Goal: Task Accomplishment & Management: Complete application form

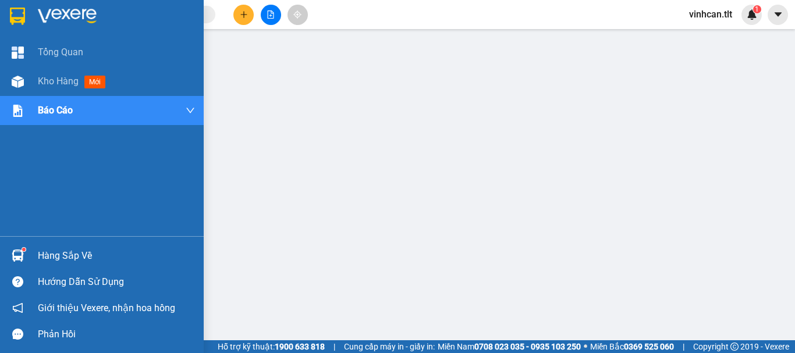
drag, startPoint x: 43, startPoint y: 256, endPoint x: 55, endPoint y: 257, distance: 12.9
click at [43, 256] on div "Hàng sắp về" at bounding box center [116, 255] width 157 height 17
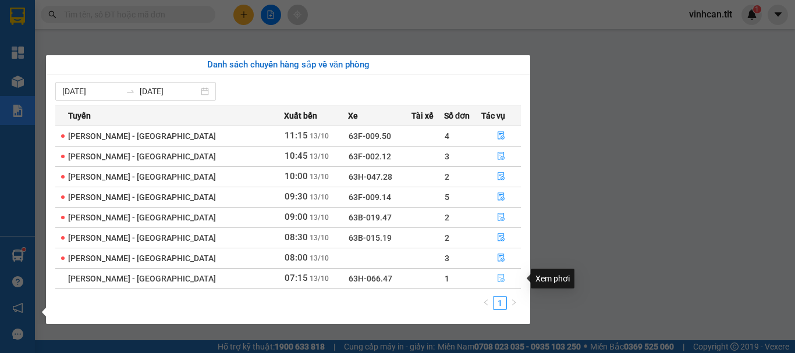
click at [497, 277] on icon "file-done" at bounding box center [501, 278] width 8 height 8
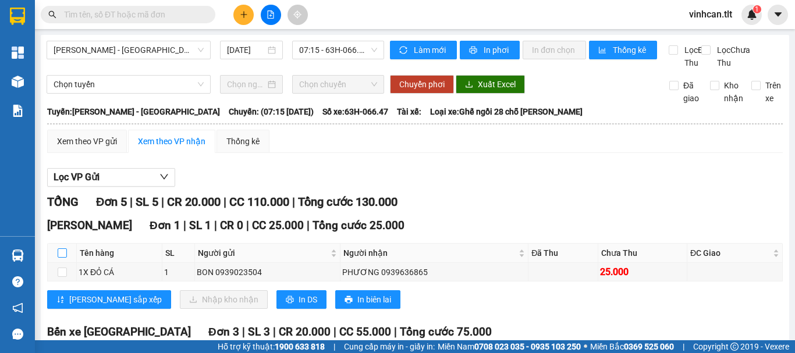
click at [65, 258] on input "checkbox" at bounding box center [62, 253] width 9 height 9
checkbox input "true"
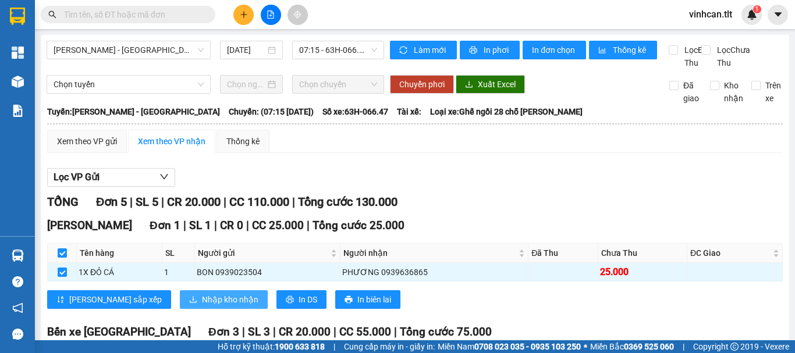
click at [202, 306] on span "Nhập kho nhận" at bounding box center [230, 299] width 56 height 13
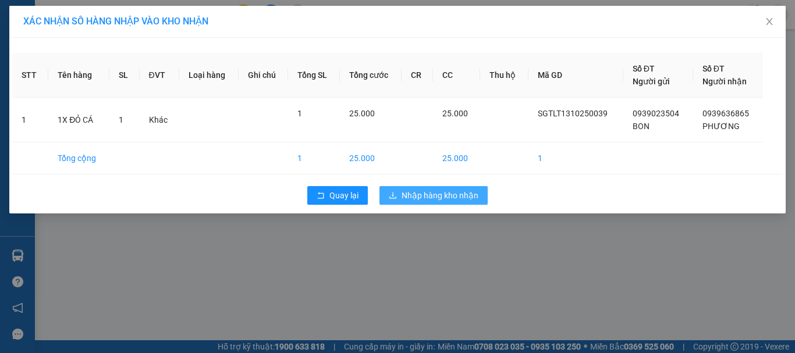
click at [412, 198] on span "Nhập hàng kho nhận" at bounding box center [440, 195] width 77 height 13
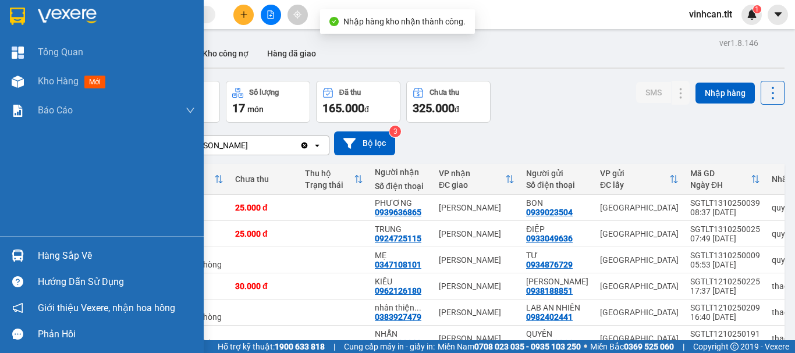
click at [45, 253] on div "Hàng sắp về" at bounding box center [116, 255] width 157 height 17
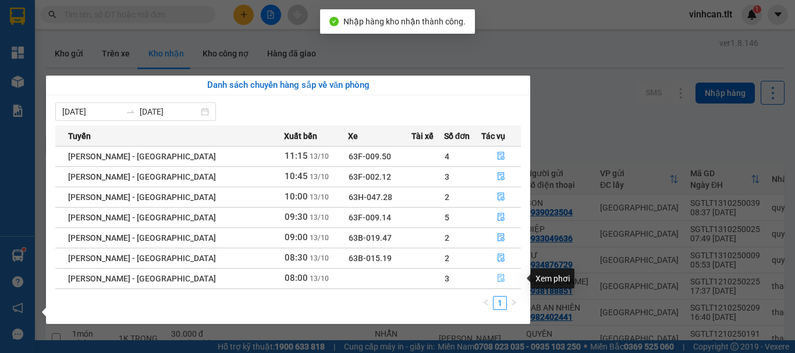
click at [497, 280] on icon "file-done" at bounding box center [501, 278] width 8 height 8
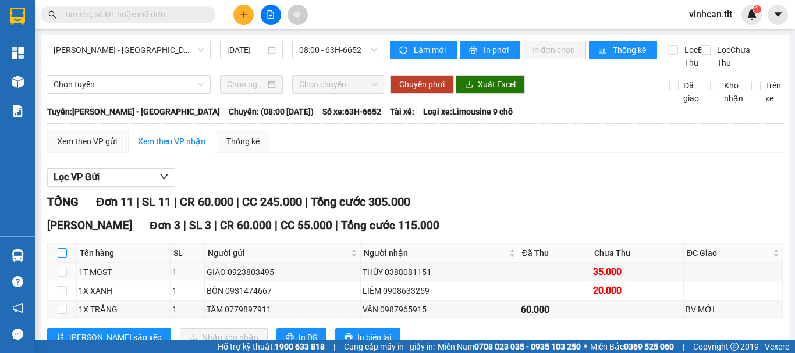
click at [63, 258] on input "checkbox" at bounding box center [62, 253] width 9 height 9
checkbox input "true"
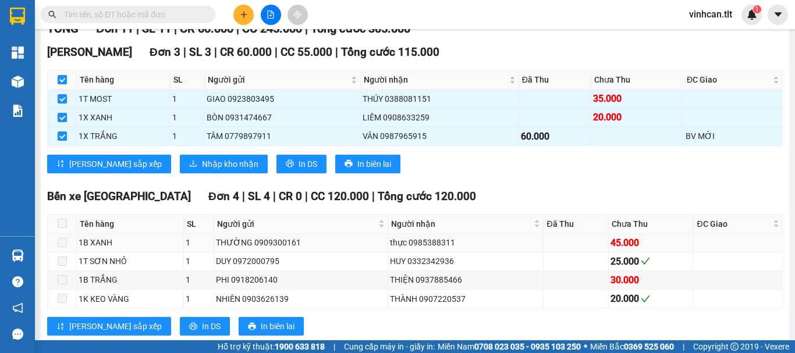
scroll to position [175, 0]
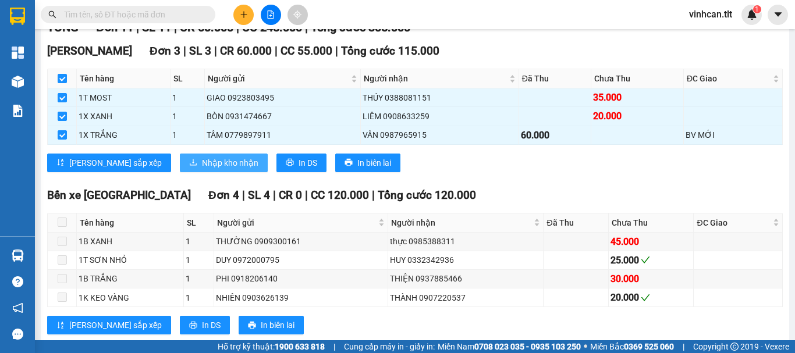
click at [180, 168] on button "Nhập kho nhận" at bounding box center [224, 163] width 88 height 19
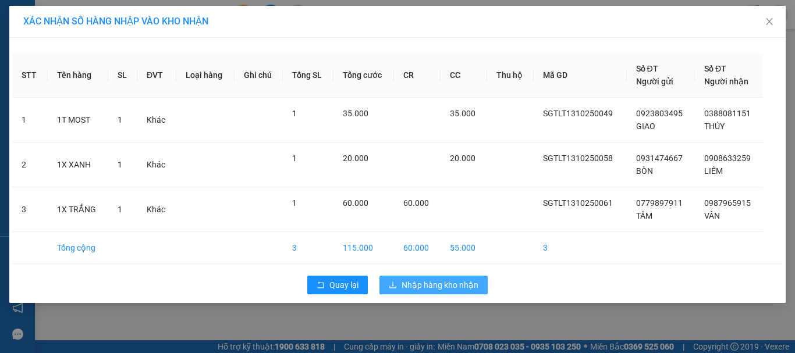
click at [446, 285] on span "Nhập hàng kho nhận" at bounding box center [440, 285] width 77 height 13
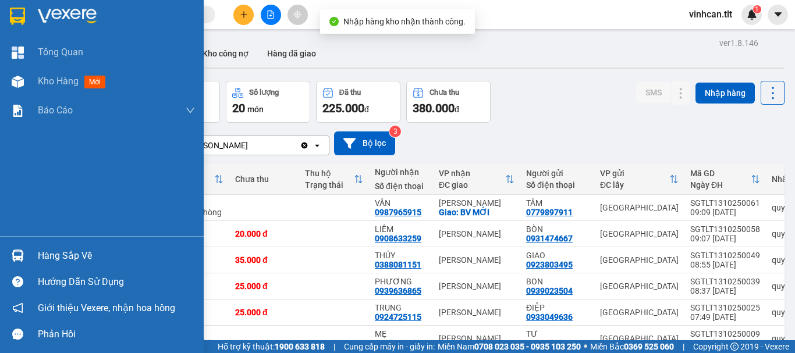
click at [59, 250] on div "Hàng sắp về" at bounding box center [116, 255] width 157 height 17
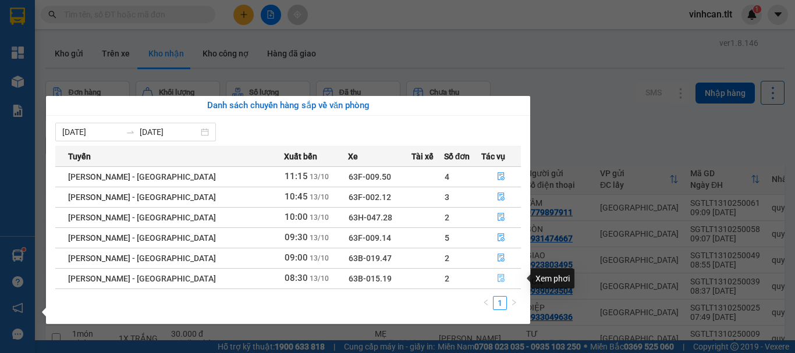
click at [497, 275] on icon "file-done" at bounding box center [501, 278] width 8 height 8
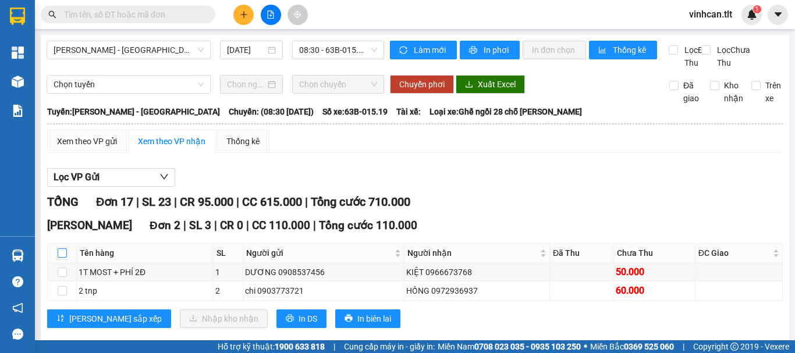
click at [60, 258] on input "checkbox" at bounding box center [62, 253] width 9 height 9
checkbox input "true"
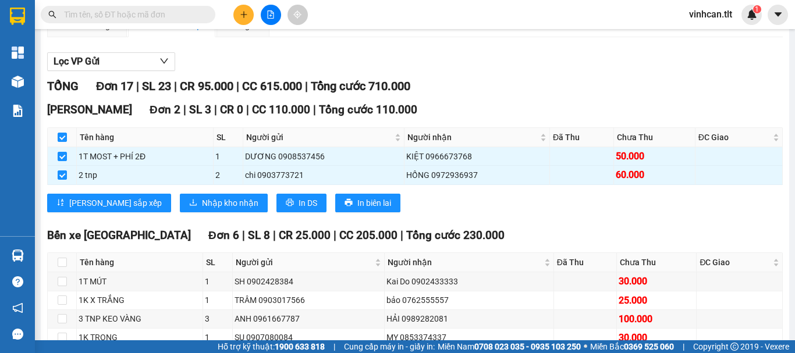
scroll to position [116, 0]
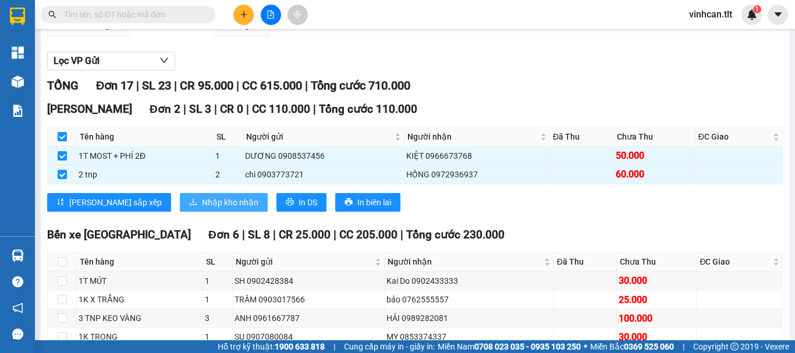
click at [202, 209] on span "Nhập kho nhận" at bounding box center [230, 202] width 56 height 13
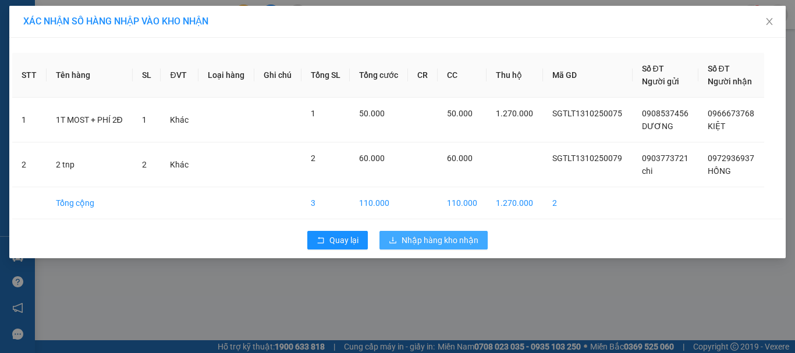
click at [440, 238] on span "Nhập hàng kho nhận" at bounding box center [440, 240] width 77 height 13
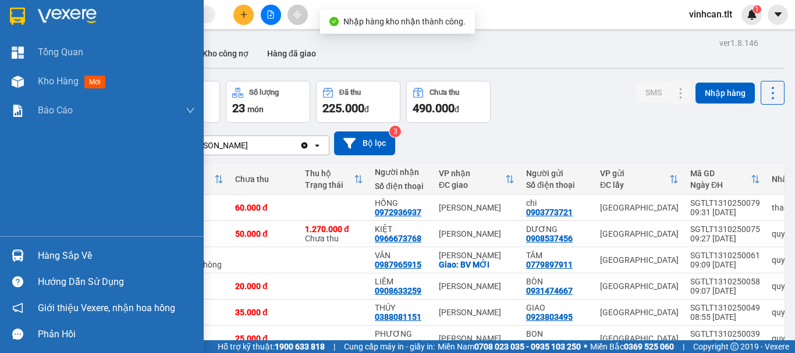
click at [55, 254] on div "Hàng sắp về" at bounding box center [116, 255] width 157 height 17
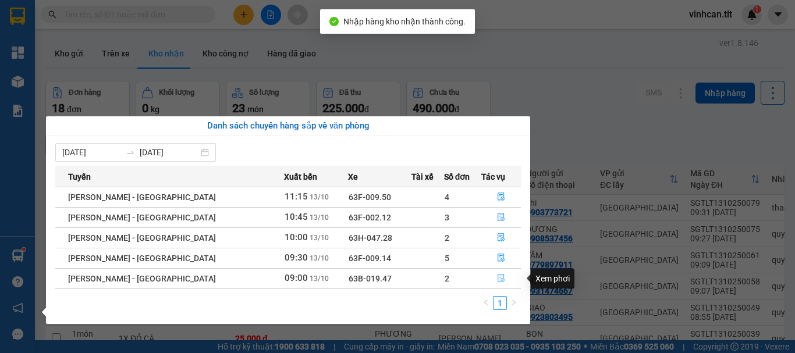
click at [498, 275] on icon "file-done" at bounding box center [501, 279] width 7 height 8
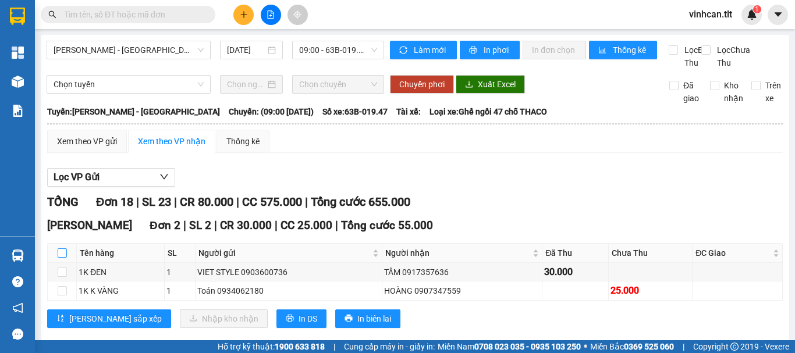
click at [63, 258] on input "checkbox" at bounding box center [62, 253] width 9 height 9
checkbox input "true"
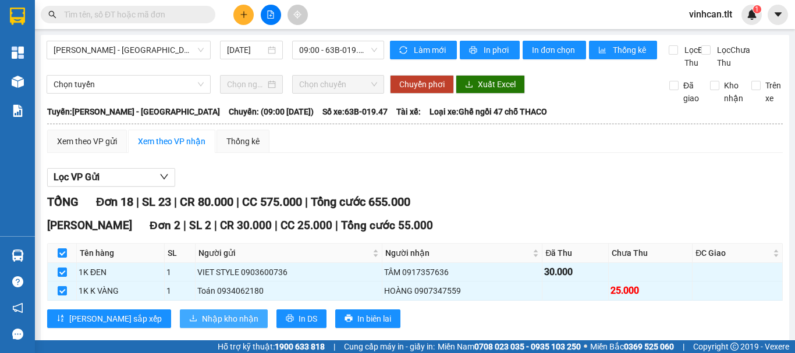
click at [202, 325] on span "Nhập kho nhận" at bounding box center [230, 319] width 56 height 13
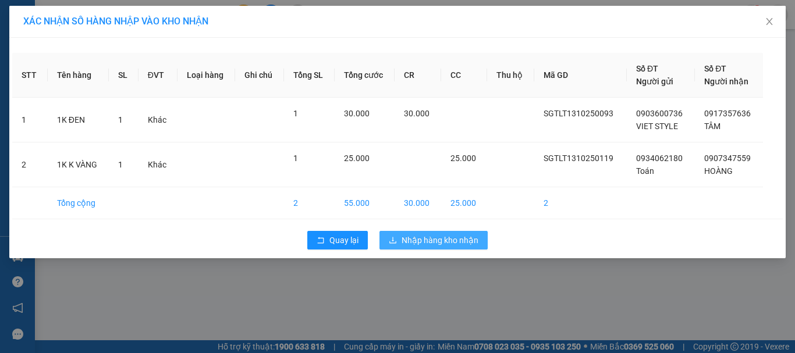
click at [427, 237] on span "Nhập hàng kho nhận" at bounding box center [440, 240] width 77 height 13
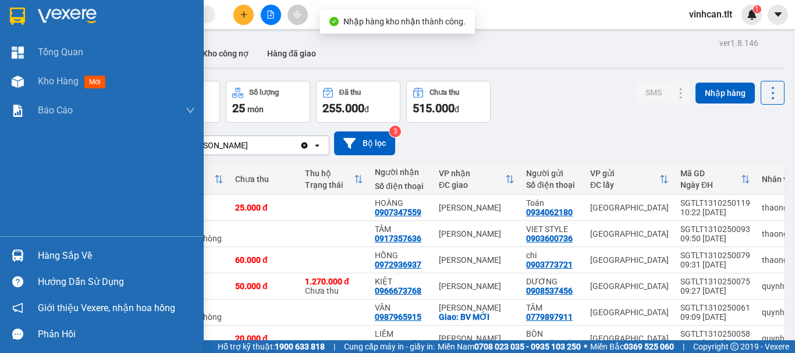
drag, startPoint x: 47, startPoint y: 256, endPoint x: 80, endPoint y: 258, distance: 33.2
click at [49, 257] on div "Hàng sắp về" at bounding box center [116, 255] width 157 height 17
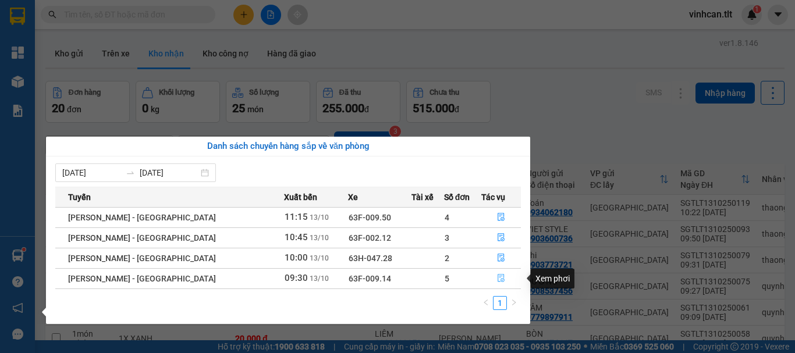
click at [497, 279] on icon "file-done" at bounding box center [501, 278] width 8 height 8
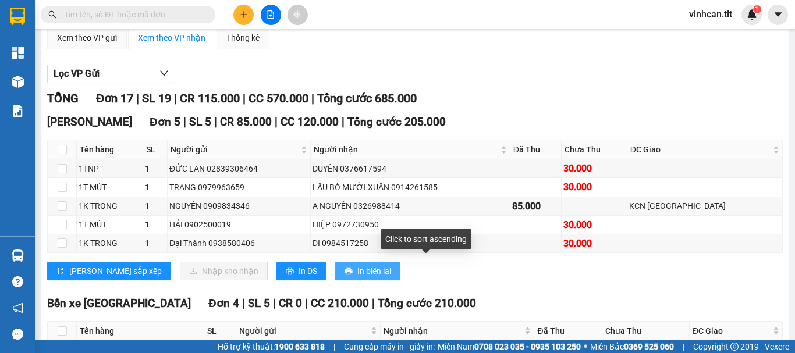
scroll to position [116, 0]
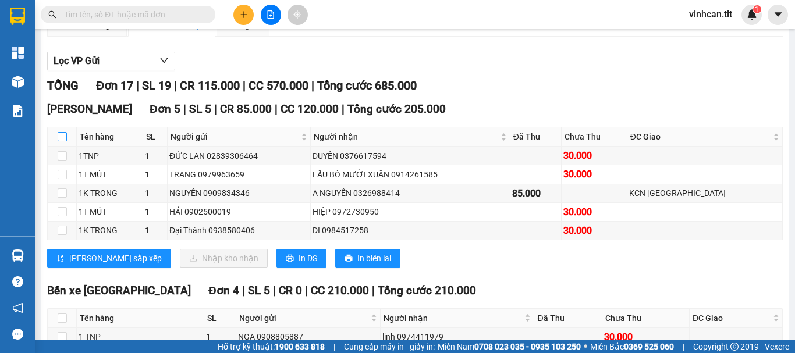
click at [59, 141] on input "checkbox" at bounding box center [62, 136] width 9 height 9
checkbox input "true"
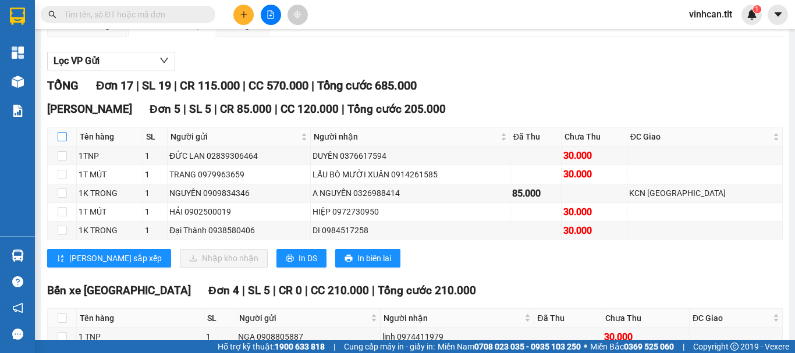
checkbox input "true"
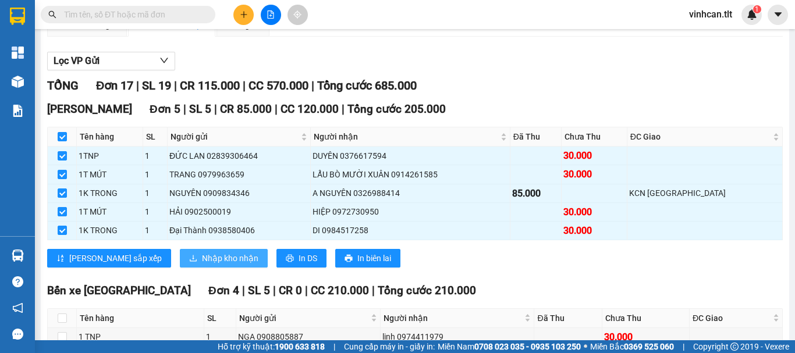
click at [202, 265] on span "Nhập kho nhận" at bounding box center [230, 258] width 56 height 13
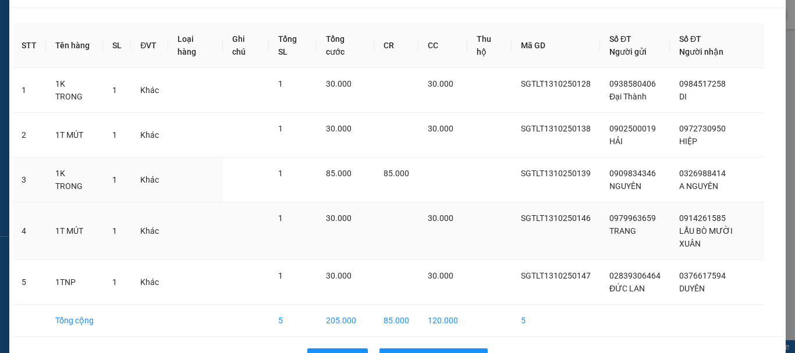
scroll to position [54, 0]
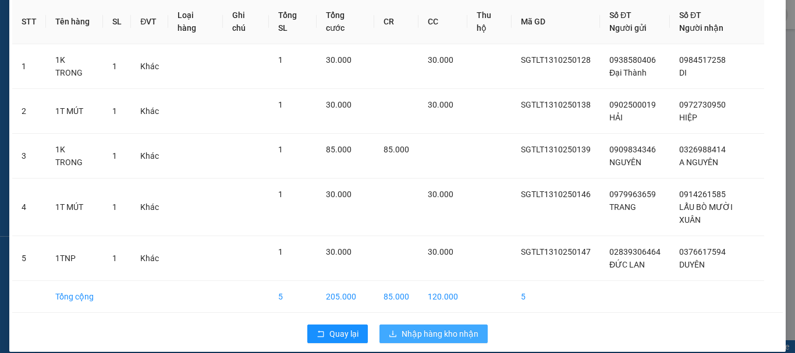
click at [430, 328] on span "Nhập hàng kho nhận" at bounding box center [440, 334] width 77 height 13
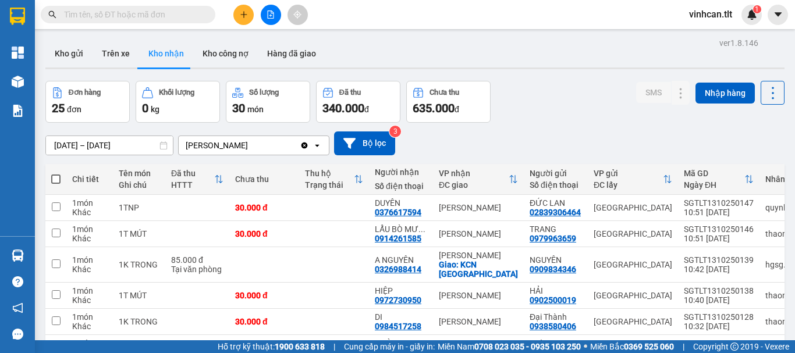
click at [186, 15] on input "text" at bounding box center [132, 14] width 137 height 13
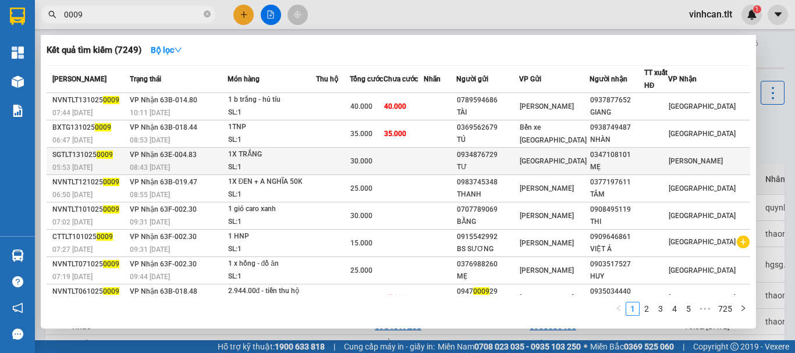
type input "0009"
click at [511, 156] on div "0934876729" at bounding box center [488, 155] width 62 height 12
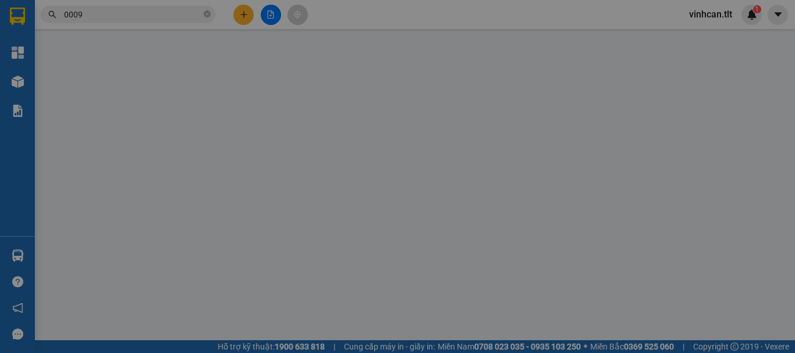
type input "0934876729"
type input "TƯ"
type input "0347108101"
type input "MẸ"
type input "0"
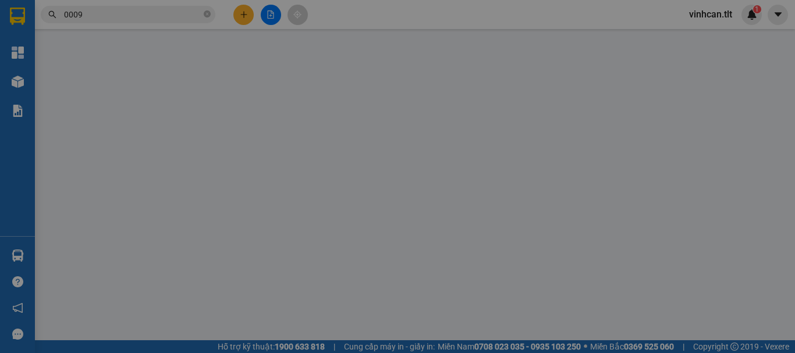
type input "30.000"
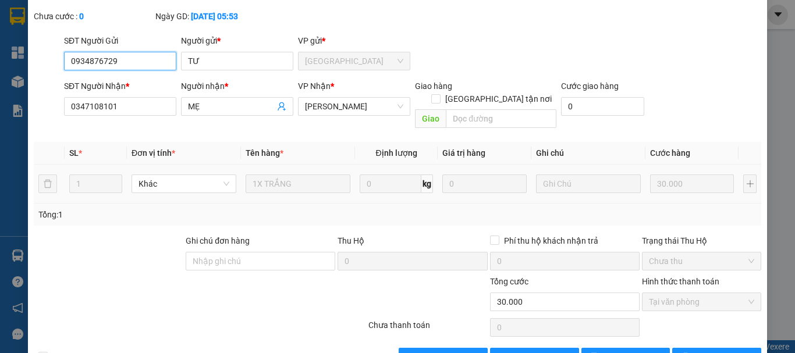
scroll to position [77, 0]
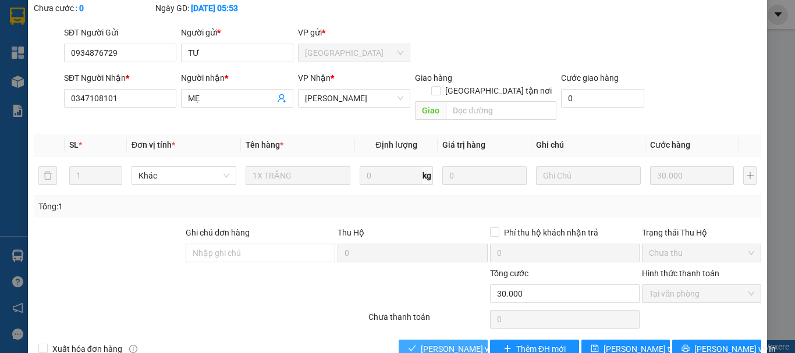
click at [461, 343] on span "[PERSON_NAME] và Giao hàng" at bounding box center [477, 349] width 112 height 13
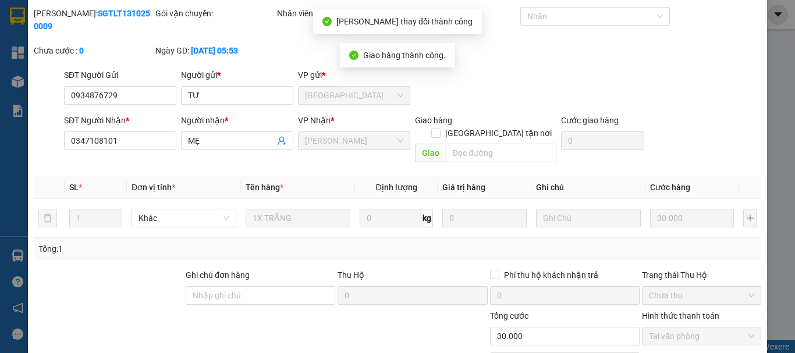
scroll to position [0, 0]
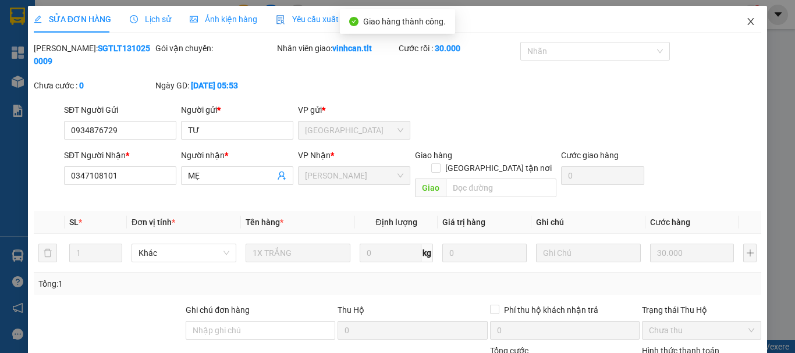
click at [746, 19] on icon "close" at bounding box center [750, 21] width 9 height 9
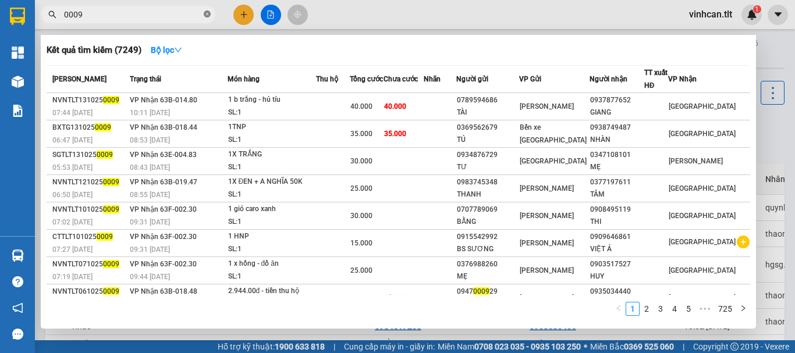
click at [205, 13] on icon "close-circle" at bounding box center [207, 13] width 7 height 7
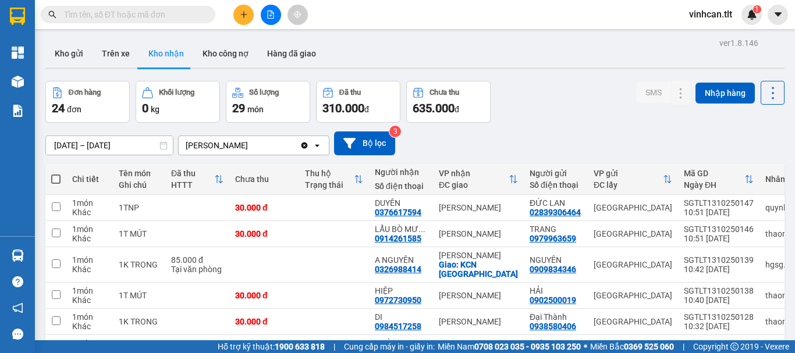
click at [194, 12] on input "text" at bounding box center [132, 14] width 137 height 13
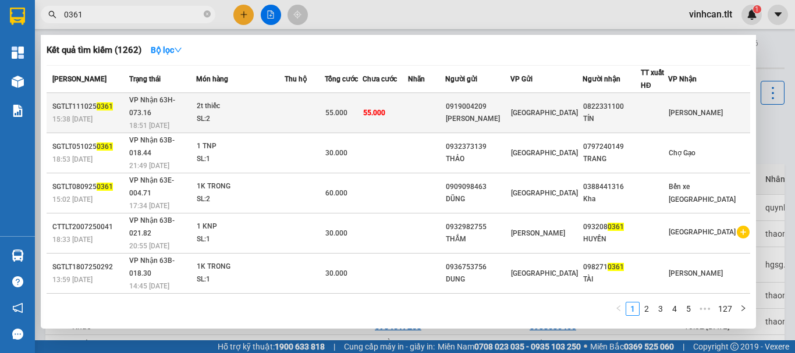
type input "0361"
click at [502, 101] on div "0919004209" at bounding box center [478, 107] width 64 height 12
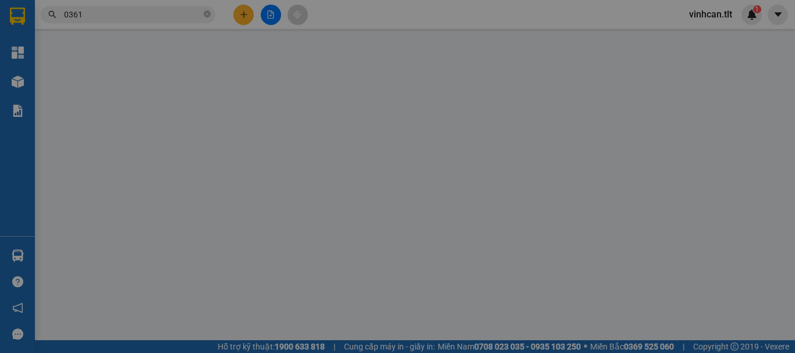
type input "0919004209"
type input "[PERSON_NAME]"
type input "0822331100"
type input "TÍN"
type input "0"
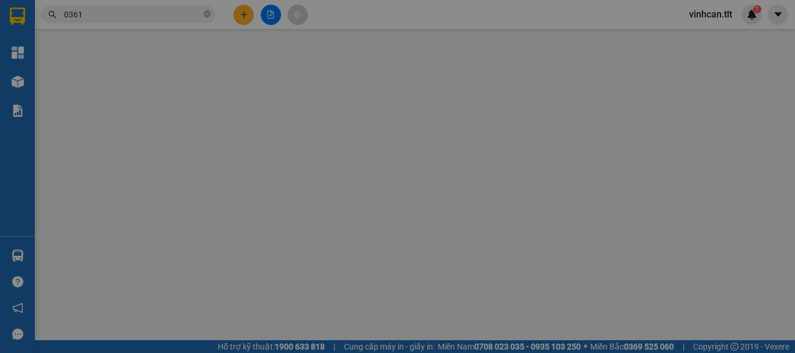
type input "55.000"
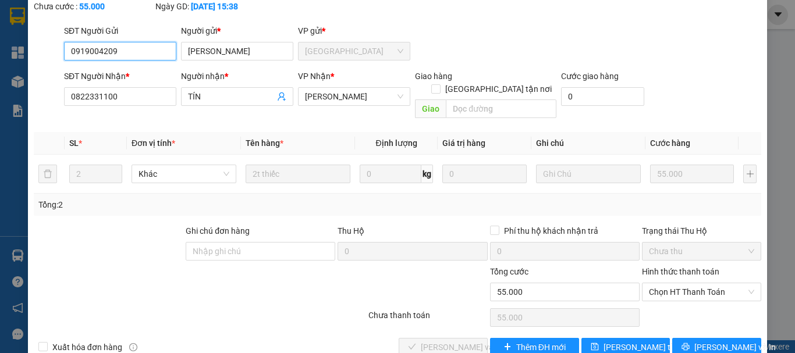
scroll to position [80, 0]
click at [661, 283] on span "Chọn HT Thanh Toán" at bounding box center [701, 291] width 105 height 17
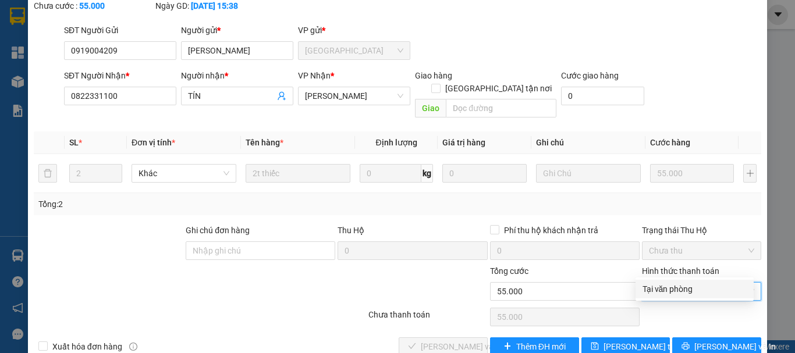
click at [666, 294] on div "Tại văn phòng" at bounding box center [695, 289] width 104 height 13
type input "0"
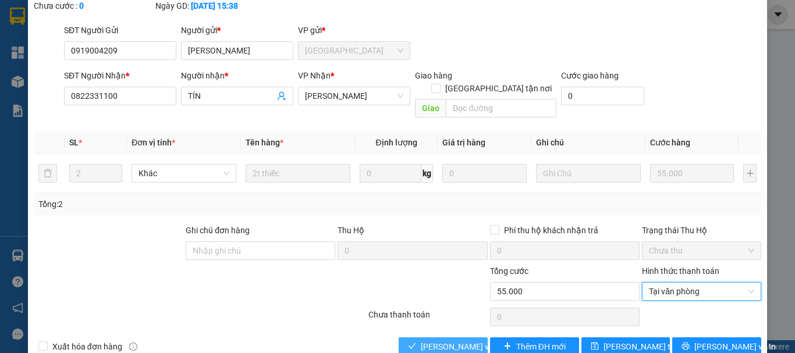
click at [465, 341] on span "[PERSON_NAME] và Giao hàng" at bounding box center [477, 347] width 112 height 13
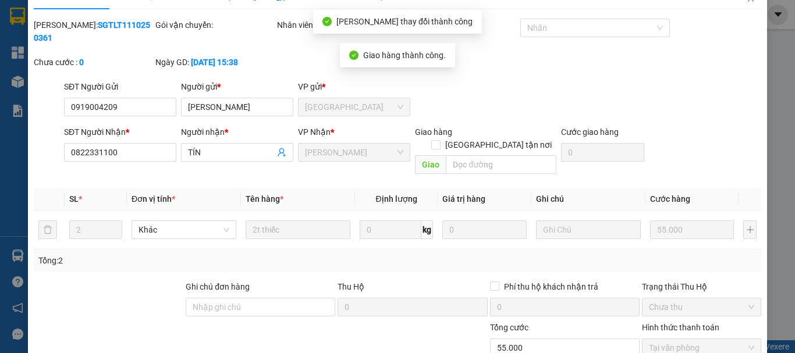
scroll to position [0, 0]
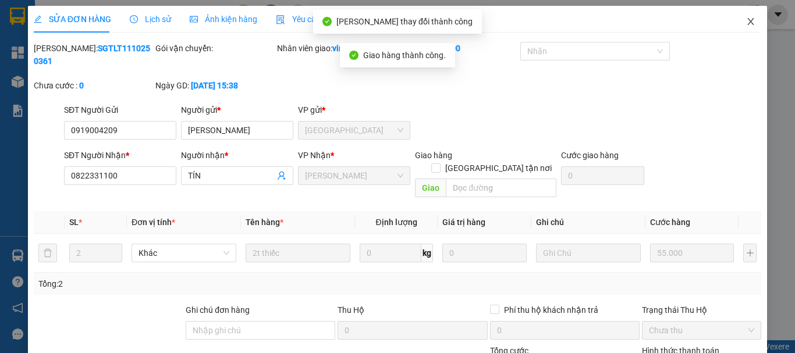
click at [748, 23] on icon "close" at bounding box center [751, 21] width 6 height 7
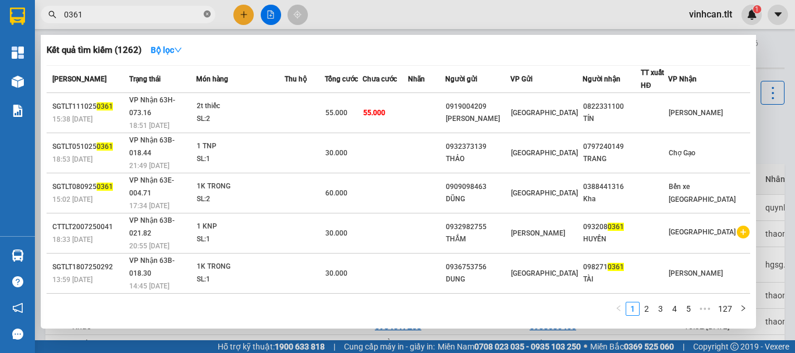
click at [207, 13] on icon "close-circle" at bounding box center [207, 13] width 7 height 7
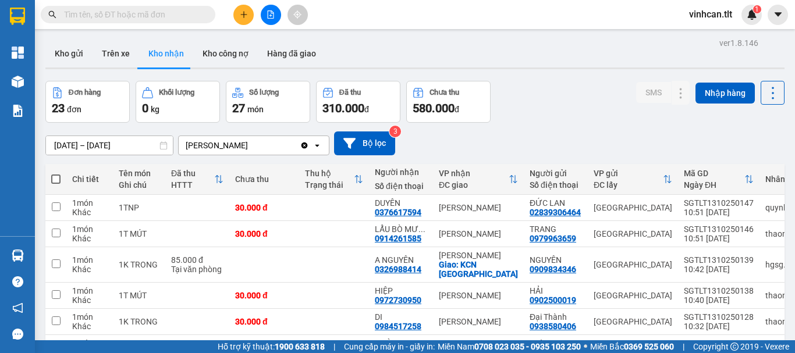
click at [190, 12] on input "text" at bounding box center [132, 14] width 137 height 13
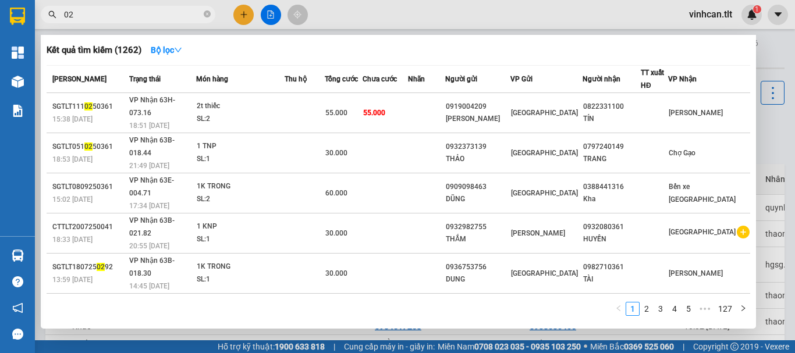
type input "025"
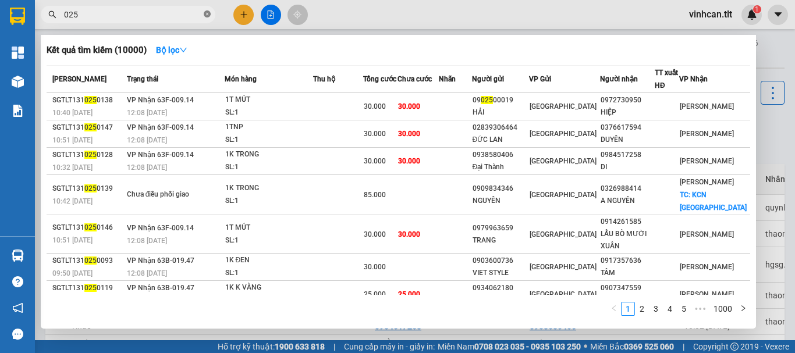
click at [208, 13] on icon "close-circle" at bounding box center [207, 13] width 7 height 7
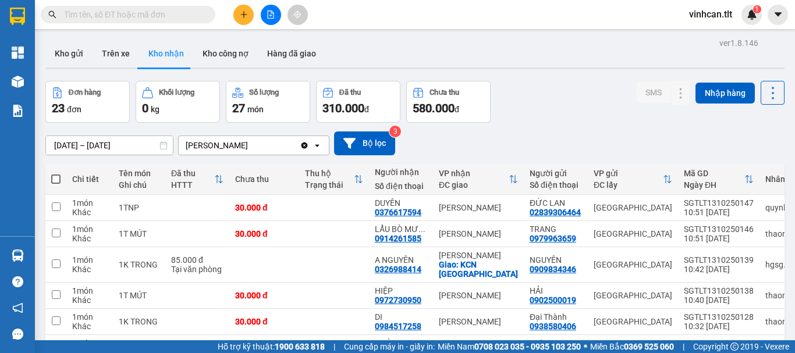
click at [196, 13] on input "text" at bounding box center [132, 14] width 137 height 13
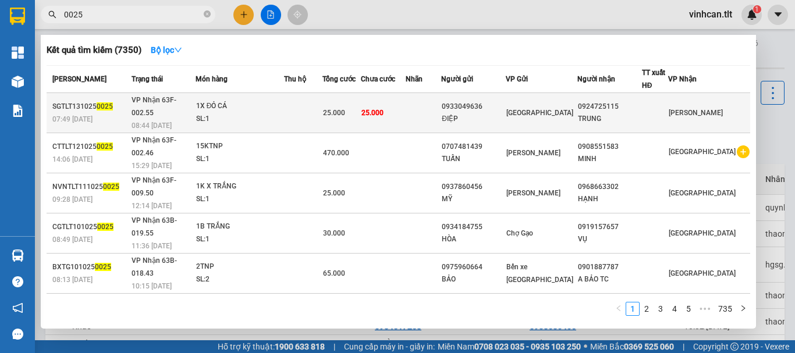
type input "0025"
click at [494, 101] on div "0933049636" at bounding box center [473, 107] width 63 height 12
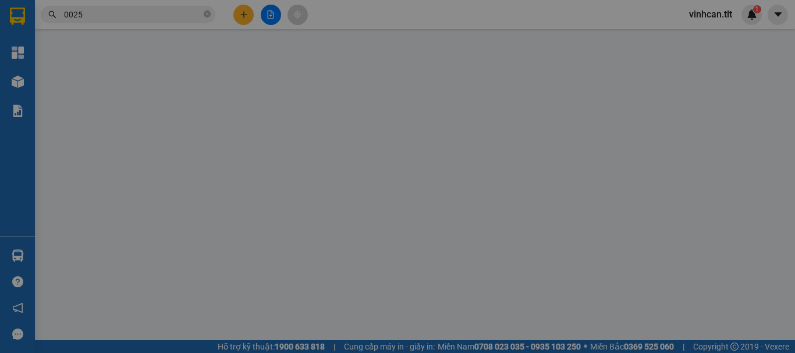
type input "0933049636"
type input "ĐIỆP"
type input "0924725115"
type input "TRUNG"
type input "0"
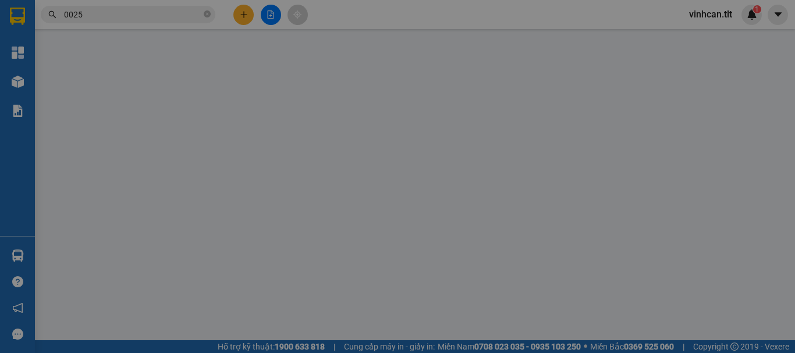
type input "25.000"
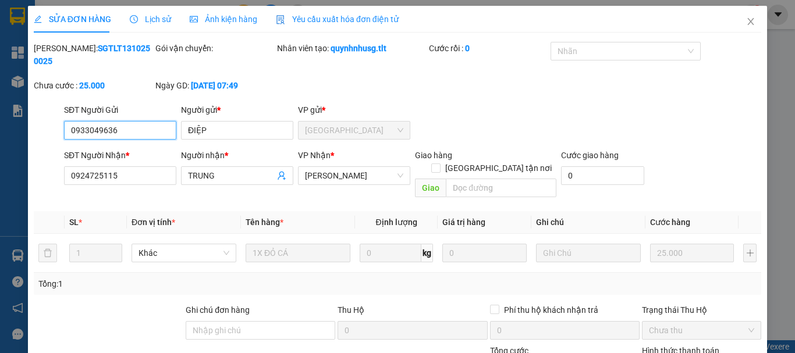
scroll to position [66, 0]
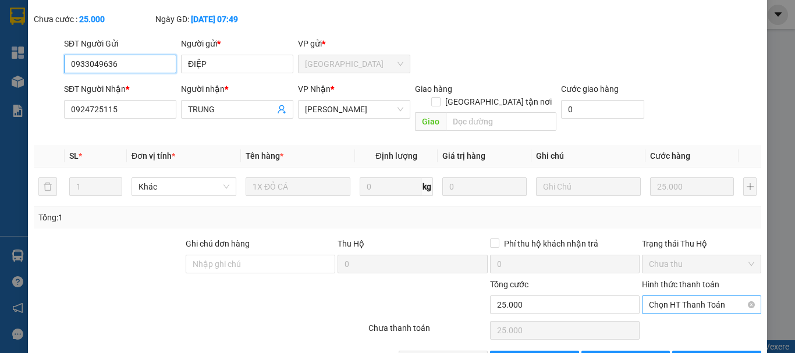
click at [661, 296] on span "Chọn HT Thanh Toán" at bounding box center [701, 304] width 105 height 17
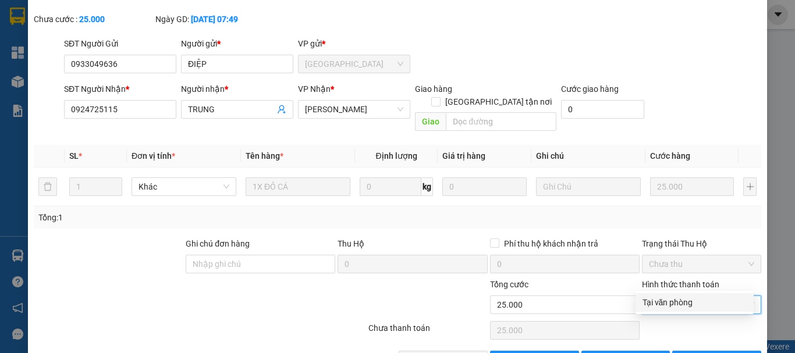
drag, startPoint x: 669, startPoint y: 304, endPoint x: 633, endPoint y: 304, distance: 35.5
click at [668, 305] on div "Tại văn phòng" at bounding box center [695, 302] width 104 height 13
type input "0"
click at [467, 351] on button "[PERSON_NAME] và Giao hàng" at bounding box center [443, 360] width 89 height 19
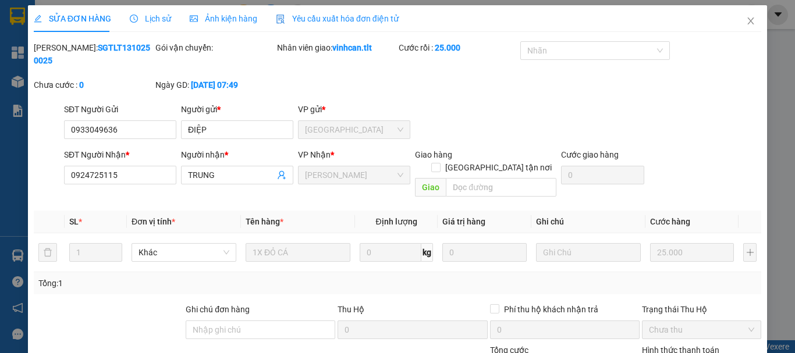
scroll to position [0, 0]
click at [746, 23] on icon "close" at bounding box center [750, 21] width 9 height 9
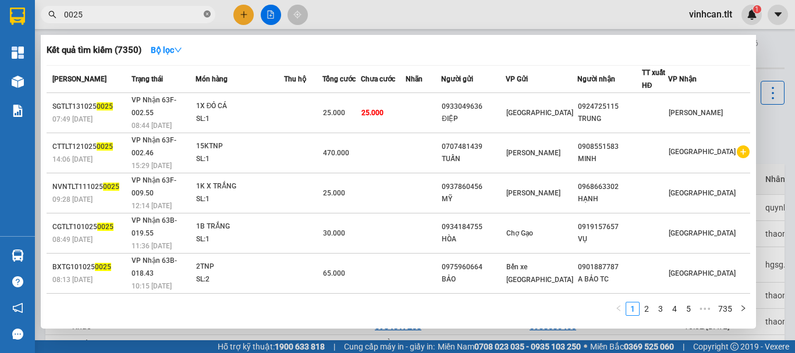
click at [207, 13] on icon "close-circle" at bounding box center [207, 13] width 7 height 7
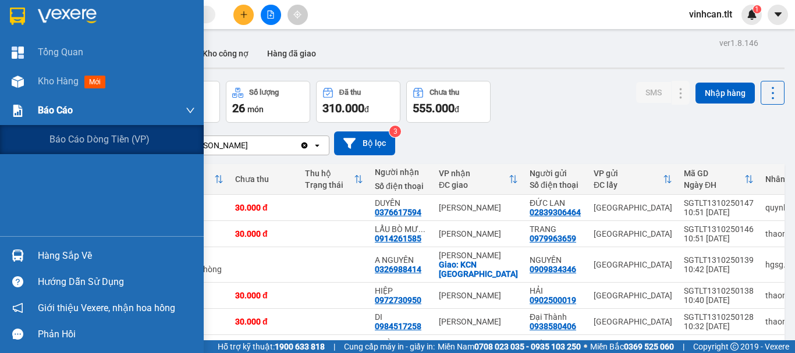
drag, startPoint x: 44, startPoint y: 108, endPoint x: 52, endPoint y: 111, distance: 8.9
click at [45, 108] on span "Báo cáo" at bounding box center [55, 110] width 35 height 15
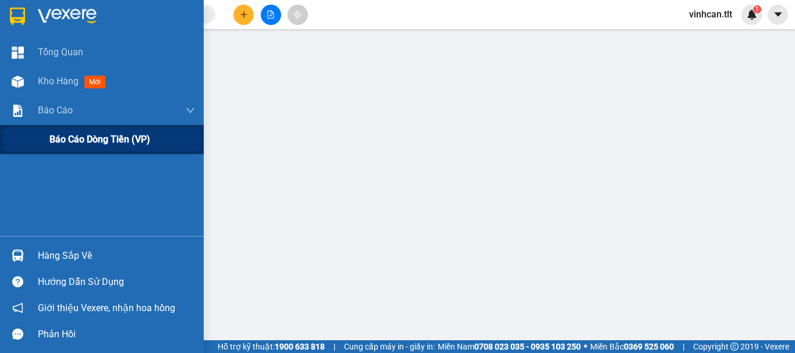
click at [91, 137] on span "Báo cáo dòng tiền (VP)" at bounding box center [99, 139] width 101 height 15
